Goal: Feedback & Contribution: Submit feedback/report problem

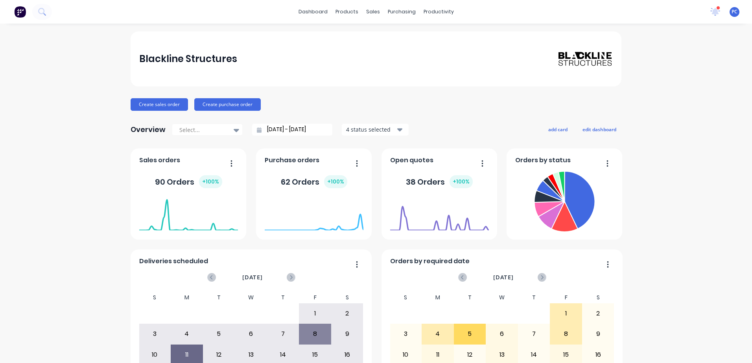
click at [734, 347] on div "Blackline Structures Create sales order Create purchase order Overview Select..…" at bounding box center [376, 236] width 752 height 411
click at [732, 350] on div "Open Intercom Messenger" at bounding box center [734, 345] width 26 height 26
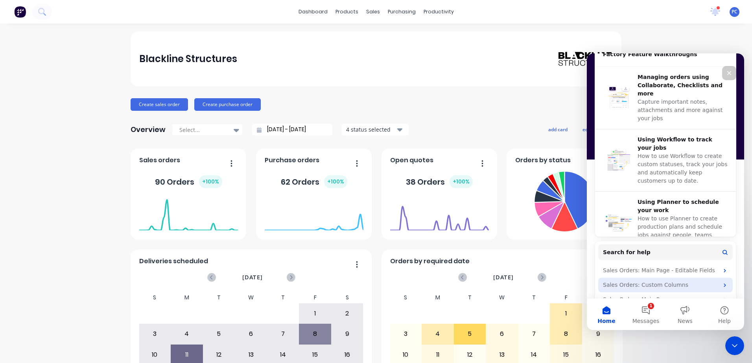
scroll to position [302, 0]
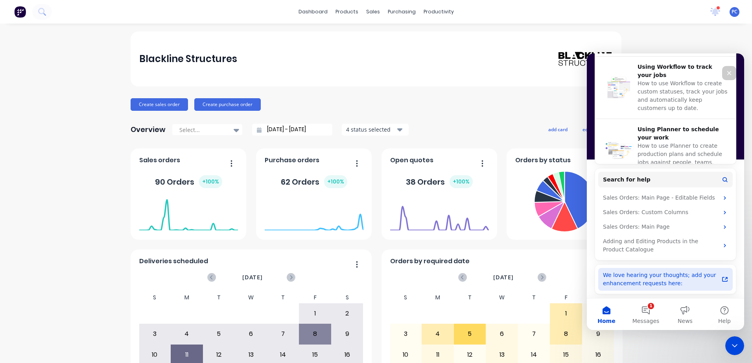
click at [650, 280] on div "We love hearing your thoughts; add your enhancement requests here:" at bounding box center [661, 279] width 116 height 17
click at [727, 72] on icon "Close" at bounding box center [729, 73] width 6 height 6
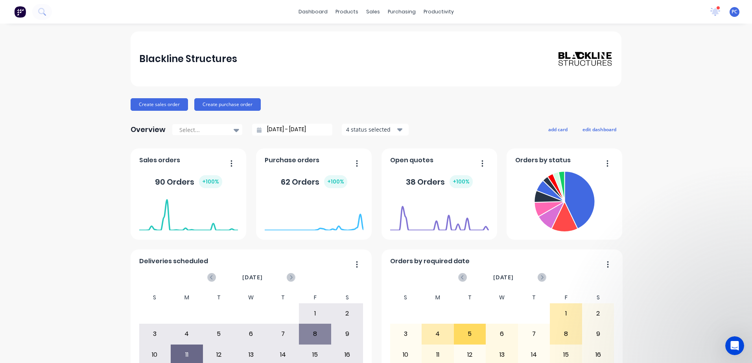
scroll to position [0, 0]
click at [713, 12] on icon at bounding box center [715, 11] width 11 height 9
